Goal: Task Accomplishment & Management: Use online tool/utility

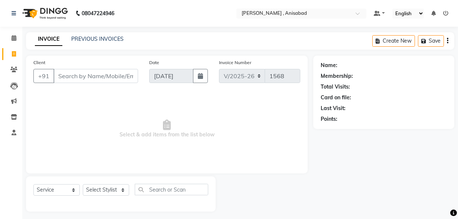
select select "6967"
select select "service"
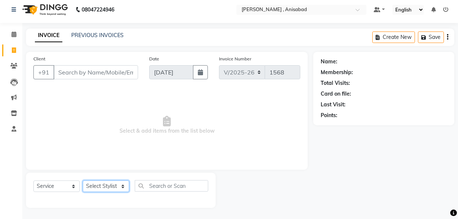
click at [124, 187] on select "Select Stylist ANIMA SINGH md [PERSON_NAME] [PERSON_NAME] [PERSON_NAME]" at bounding box center [106, 187] width 46 height 12
click at [156, 187] on input "text" at bounding box center [172, 186] width 74 height 12
click at [120, 187] on select "Select Stylist ANIMA SINGH md [PERSON_NAME] [PERSON_NAME] [PERSON_NAME]" at bounding box center [106, 187] width 46 height 12
select select "55248"
click at [83, 181] on select "Select Stylist ANIMA SINGH md [PERSON_NAME] [PERSON_NAME] [PERSON_NAME]" at bounding box center [106, 187] width 46 height 12
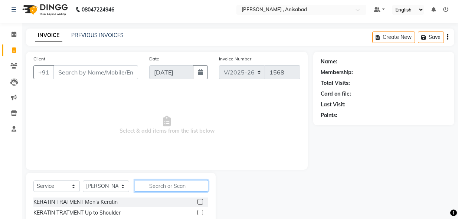
click at [158, 184] on input "text" at bounding box center [172, 186] width 74 height 12
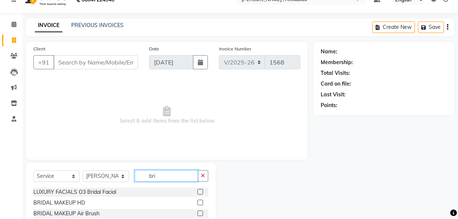
scroll to position [47, 0]
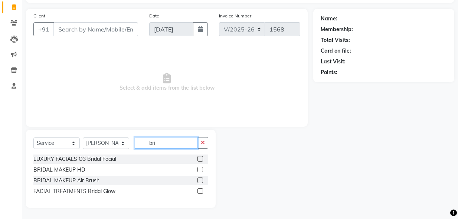
type input "bri"
click at [200, 159] on label at bounding box center [201, 159] width 6 height 6
click at [200, 159] on input "checkbox" at bounding box center [200, 159] width 5 height 5
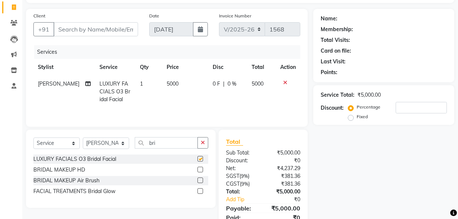
checkbox input "false"
click at [285, 83] on icon at bounding box center [285, 82] width 4 height 5
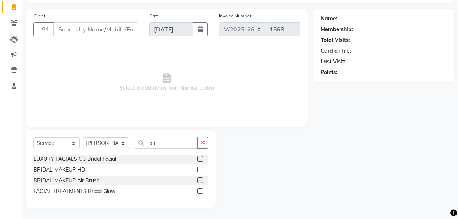
click at [199, 192] on label at bounding box center [201, 192] width 6 height 6
click at [199, 192] on input "checkbox" at bounding box center [200, 191] width 5 height 5
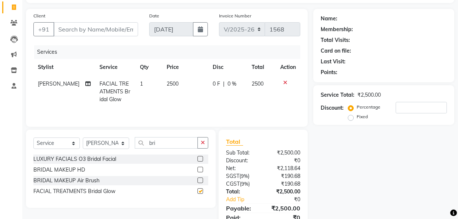
checkbox input "false"
click at [285, 81] on icon at bounding box center [285, 82] width 4 height 5
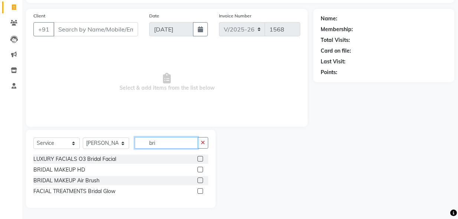
click at [177, 144] on input "bri" at bounding box center [166, 143] width 63 height 12
click at [169, 144] on input "bri" at bounding box center [166, 143] width 63 height 12
type input "b"
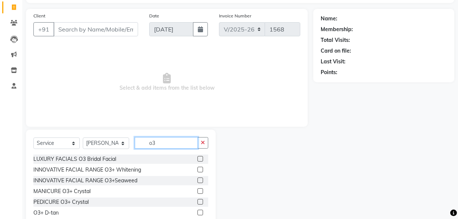
type input "o3"
click at [198, 160] on label at bounding box center [201, 159] width 6 height 6
click at [198, 160] on input "checkbox" at bounding box center [200, 159] width 5 height 5
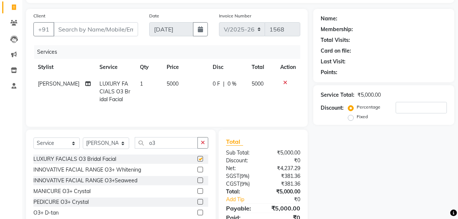
checkbox input "false"
click at [284, 82] on icon at bounding box center [285, 82] width 4 height 5
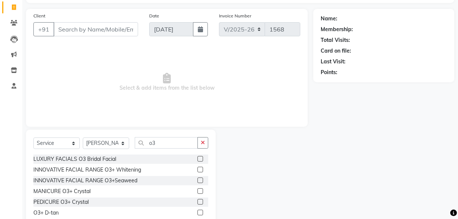
click at [198, 169] on label at bounding box center [201, 170] width 6 height 6
click at [198, 169] on input "checkbox" at bounding box center [200, 170] width 5 height 5
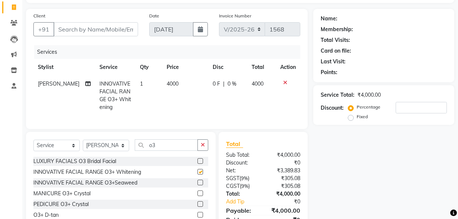
checkbox input "false"
click at [107, 26] on input "Client" at bounding box center [95, 29] width 85 height 14
type input "9"
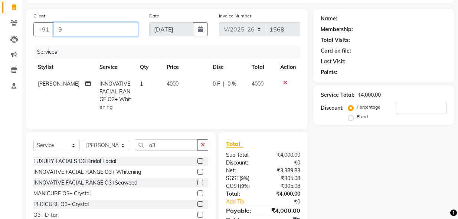
type input "0"
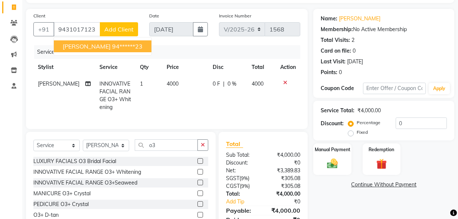
click at [133, 46] on ngb-highlight "94******23" at bounding box center [127, 46] width 30 height 7
type input "94******23"
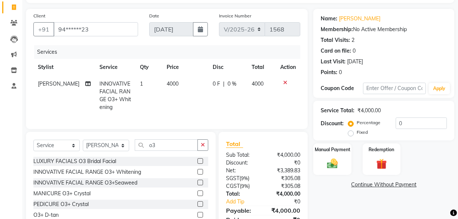
scroll to position [87, 0]
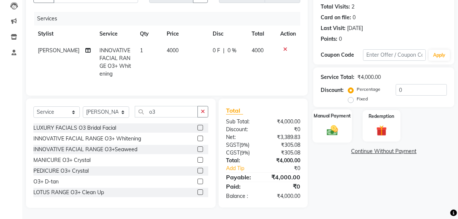
click at [333, 124] on img at bounding box center [332, 130] width 18 height 13
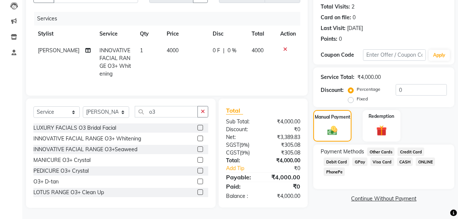
click at [402, 158] on span "CASH" at bounding box center [405, 162] width 16 height 9
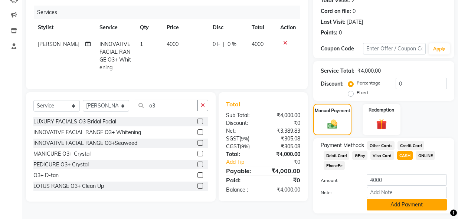
click at [399, 202] on button "Add Payment" at bounding box center [407, 205] width 80 height 12
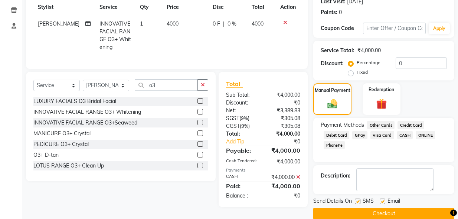
scroll to position [118, 0]
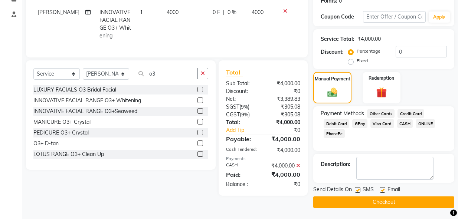
click at [400, 206] on button "Checkout" at bounding box center [383, 203] width 141 height 12
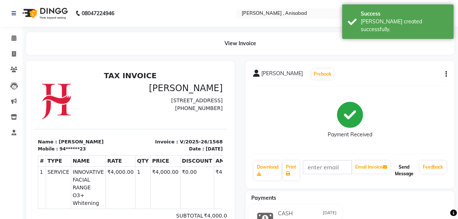
click at [403, 176] on button "Send Message" at bounding box center [404, 170] width 25 height 19
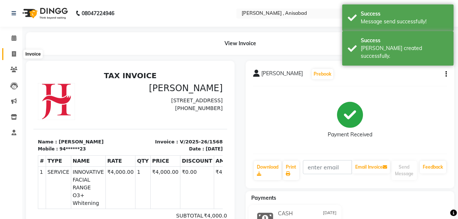
click at [14, 53] on icon at bounding box center [14, 54] width 4 height 6
select select "service"
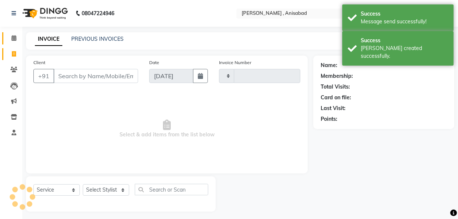
scroll to position [4, 0]
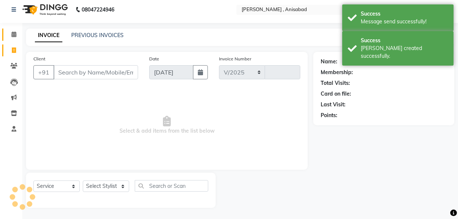
select select "6967"
type input "1569"
